Goal: Information Seeking & Learning: Learn about a topic

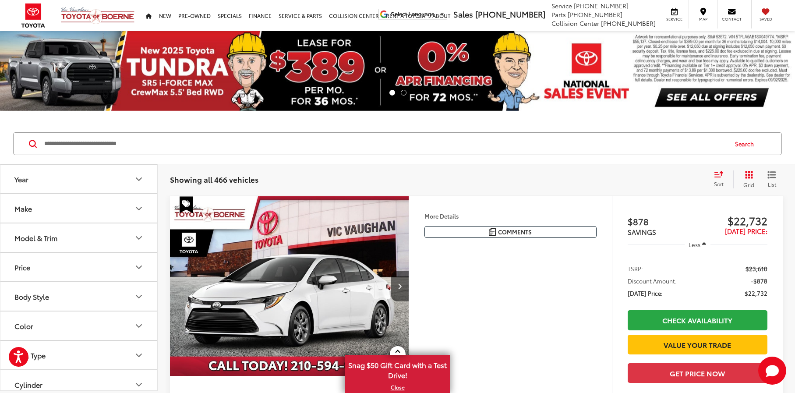
click at [137, 178] on icon "Year" at bounding box center [139, 179] width 11 height 11
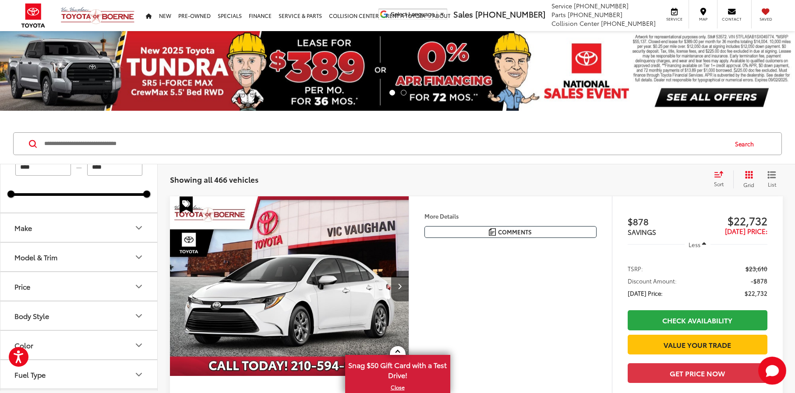
scroll to position [48, 0]
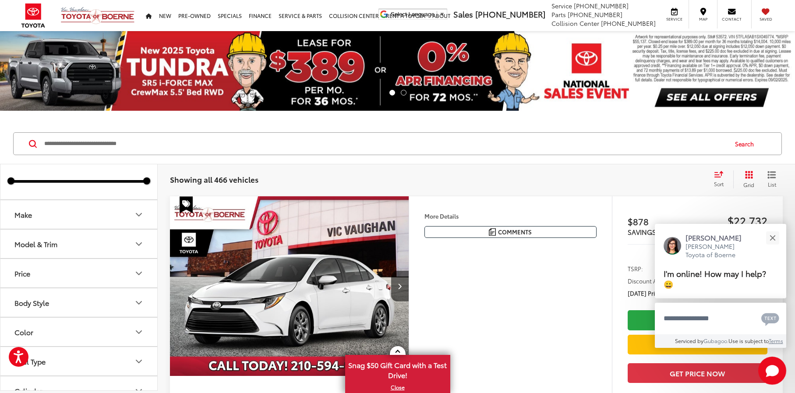
click at [141, 242] on icon "Model & Trim" at bounding box center [139, 244] width 11 height 11
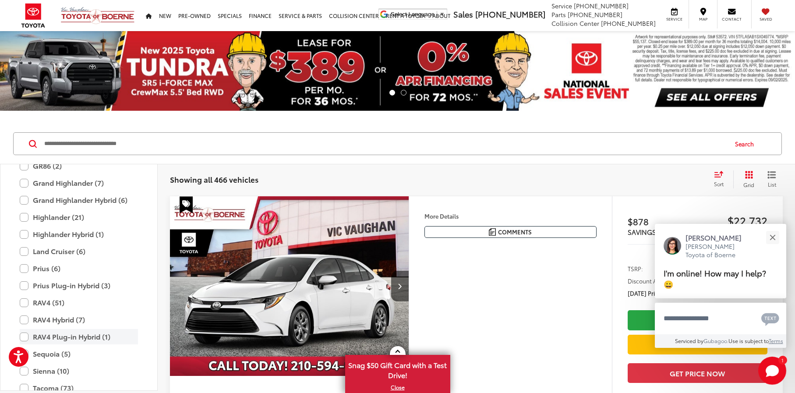
scroll to position [321, 0]
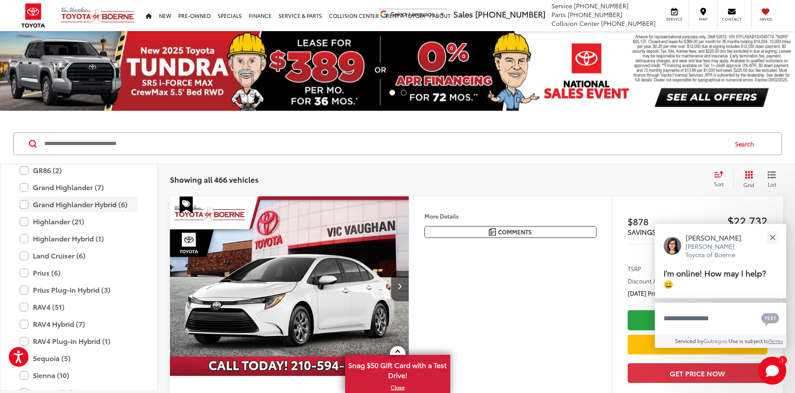
click at [27, 204] on label "Grand Highlander Hybrid (6)" at bounding box center [79, 204] width 118 height 15
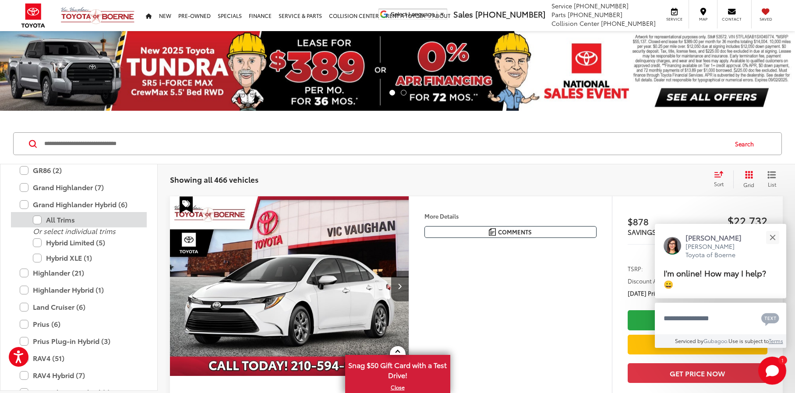
type input "****"
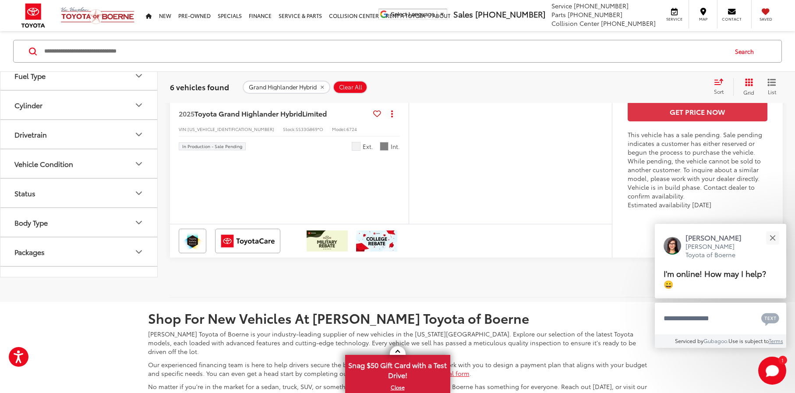
scroll to position [1910, 0]
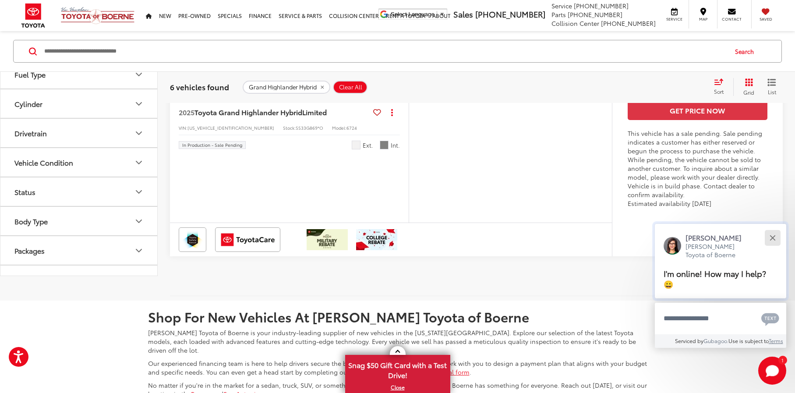
click at [771, 237] on div "Close" at bounding box center [772, 238] width 6 height 6
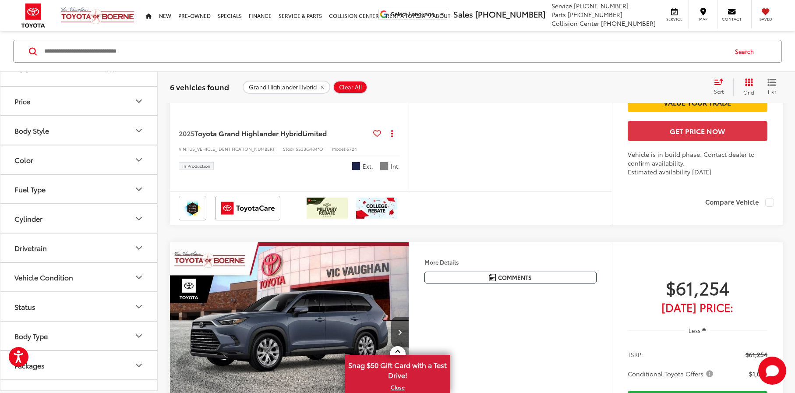
scroll to position [1145, 0]
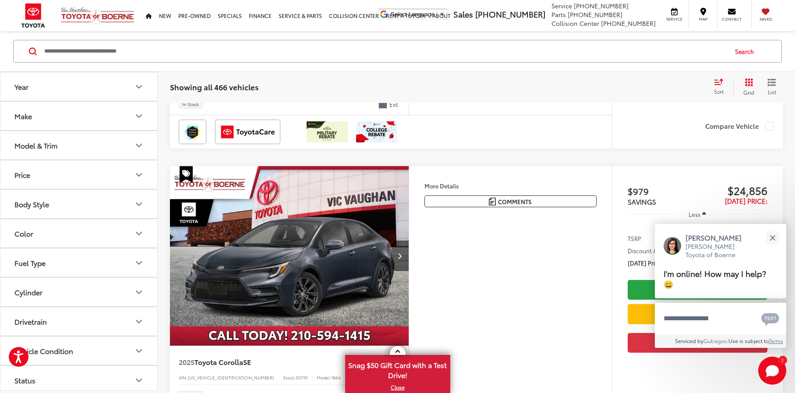
scroll to position [1210, 0]
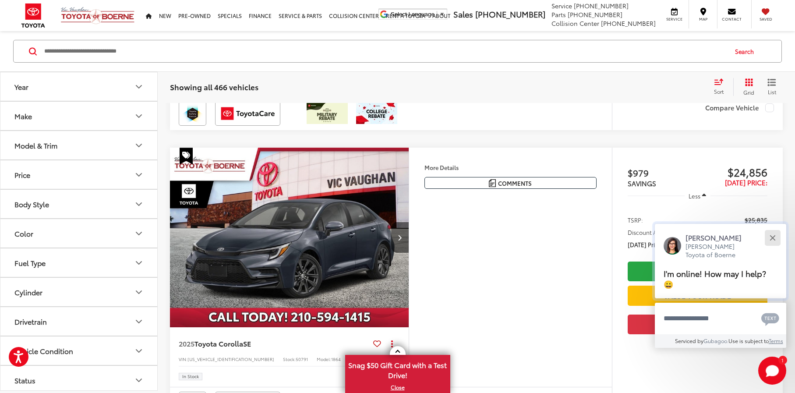
click at [771, 238] on div "Close" at bounding box center [772, 238] width 6 height 6
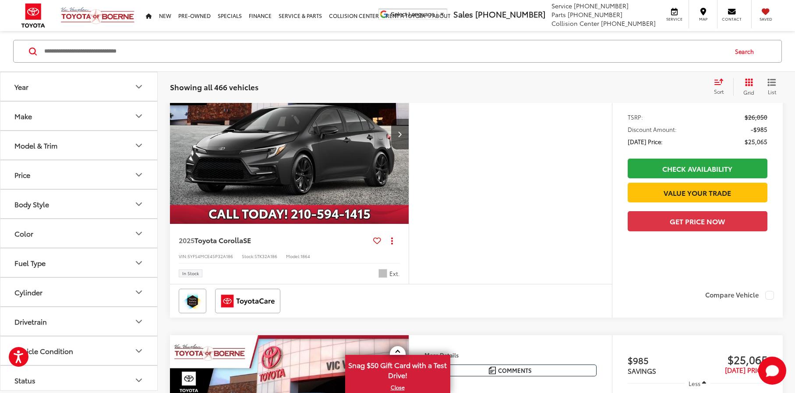
scroll to position [2215, 0]
